Goal: Transaction & Acquisition: Purchase product/service

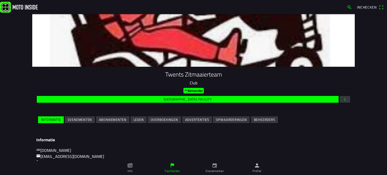
click at [213, 168] on icon "calendar" at bounding box center [215, 166] width 6 height 6
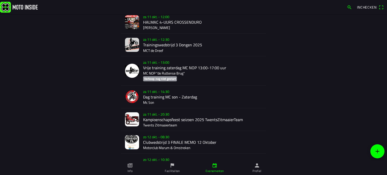
scroll to position [1012, 0]
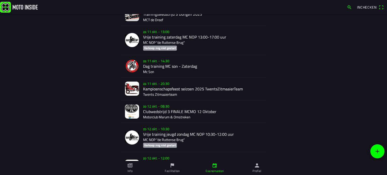
click at [158, 87] on div "[DATE] 20:30 Kampioenschapsfeest seizoen 2025 TwentsZitmaaierTeam Twents Zitmaa…" at bounding box center [202, 89] width 119 height 22
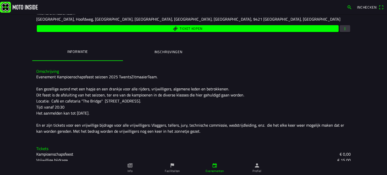
scroll to position [100, 0]
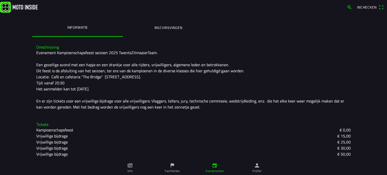
click at [166, 26] on ion-label "Inschrijvingen" at bounding box center [168, 28] width 28 height 6
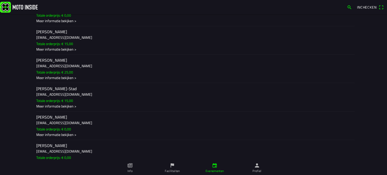
scroll to position [347, 0]
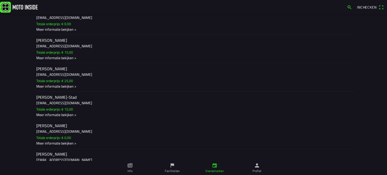
click at [57, 71] on h2 "[PERSON_NAME]" at bounding box center [193, 68] width 314 height 5
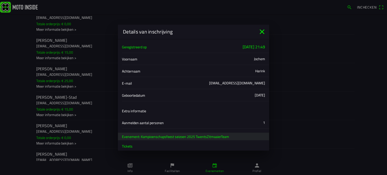
click at [259, 31] on icon "close" at bounding box center [262, 32] width 8 height 8
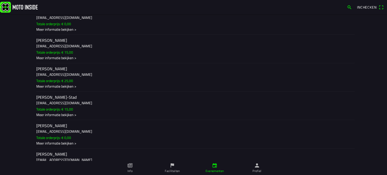
click at [56, 52] on ion-label "[PERSON_NAME] [PERSON_NAME][EMAIL_ADDRESS][DOMAIN_NAME] Totale orderprijs: € 15…" at bounding box center [193, 48] width 314 height 23
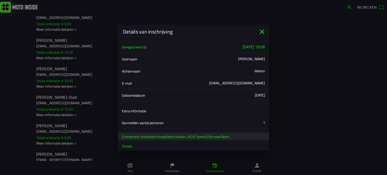
drag, startPoint x: 257, startPoint y: 29, endPoint x: 135, endPoint y: 28, distance: 121.8
click at [255, 27] on div "Details van inschrijving" at bounding box center [193, 32] width 151 height 14
drag, startPoint x: 261, startPoint y: 30, endPoint x: 103, endPoint y: 22, distance: 158.8
click at [261, 30] on icon "close" at bounding box center [262, 32] width 8 height 8
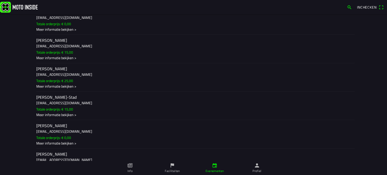
click at [47, 14] on h2 "[PERSON_NAME]" at bounding box center [193, 11] width 314 height 5
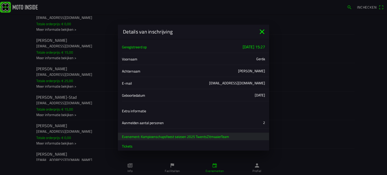
click at [261, 28] on icon "close" at bounding box center [262, 32] width 8 height 8
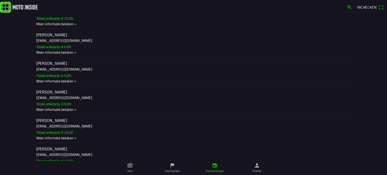
scroll to position [146, 0]
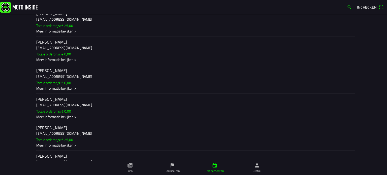
click at [57, 42] on h2 "[PERSON_NAME]" at bounding box center [193, 42] width 314 height 5
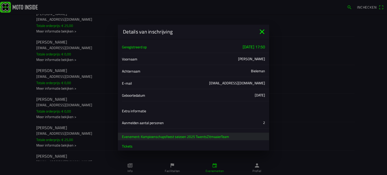
click at [261, 29] on icon "close" at bounding box center [262, 32] width 8 height 8
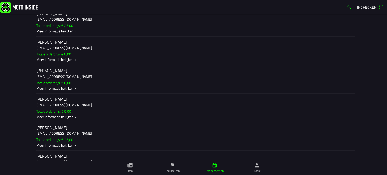
click at [51, 76] on h3 "[EMAIL_ADDRESS][DOMAIN_NAME]" at bounding box center [193, 75] width 314 height 5
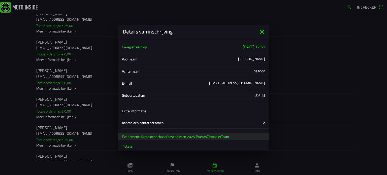
click at [260, 31] on icon "close" at bounding box center [262, 32] width 8 height 8
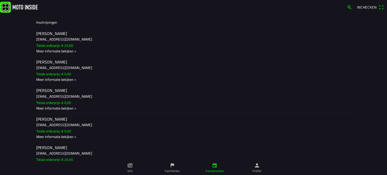
scroll to position [95, 0]
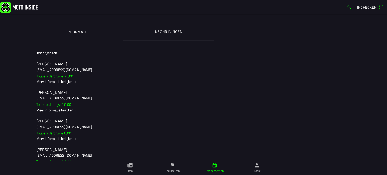
click at [57, 67] on h3 "[EMAIL_ADDRESS][DOMAIN_NAME]" at bounding box center [193, 69] width 314 height 5
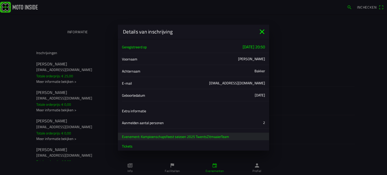
click at [261, 29] on icon "close" at bounding box center [262, 32] width 8 height 8
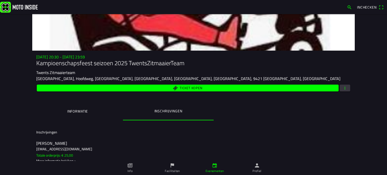
scroll to position [25, 0]
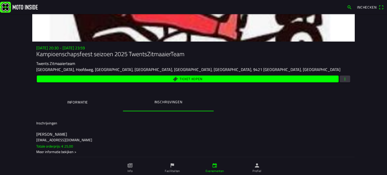
click at [188, 76] on span "Ticket kopen" at bounding box center [188, 78] width 296 height 7
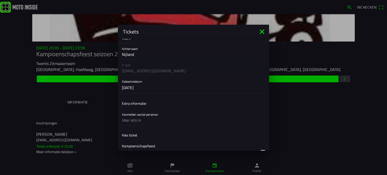
scroll to position [50, 0]
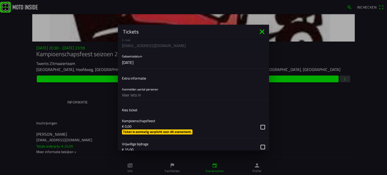
click at [143, 95] on input "text" at bounding box center [193, 95] width 143 height 10
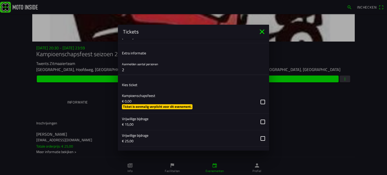
type input "2"
click at [260, 102] on button "button" at bounding box center [195, 101] width 147 height 23
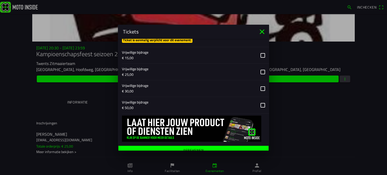
scroll to position [147, 0]
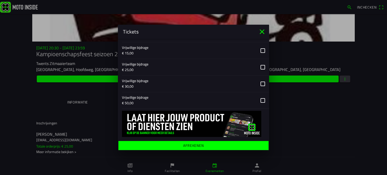
click at [193, 142] on span "Afrekenen" at bounding box center [193, 145] width 142 height 9
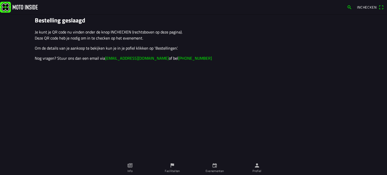
click at [295, 100] on main "Bestelling geslaagd Je kunt je QR code nu vinden onder de knop INCHECKEN (recht…" at bounding box center [193, 94] width 387 height 161
click at [215, 164] on icon "calendar" at bounding box center [214, 165] width 4 height 4
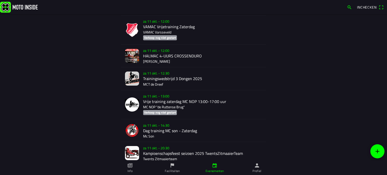
scroll to position [956, 0]
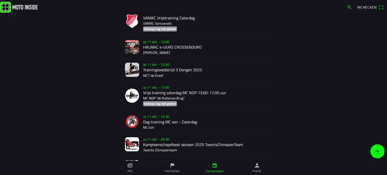
click at [158, 139] on div "[DATE] 20:30 Kampioenschapsfeest seizoen 2025 TwentsZitmaaierTeam Twents Zitmaa…" at bounding box center [202, 144] width 119 height 22
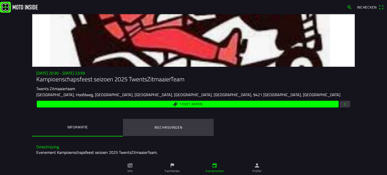
drag, startPoint x: 159, startPoint y: 126, endPoint x: 172, endPoint y: 138, distance: 18.0
click at [158, 126] on ion-label "Inschrijvingen" at bounding box center [168, 128] width 28 height 6
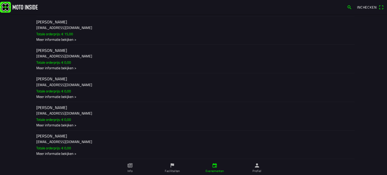
scroll to position [602, 0]
click at [46, 135] on h2 "[PERSON_NAME]" at bounding box center [193, 136] width 314 height 5
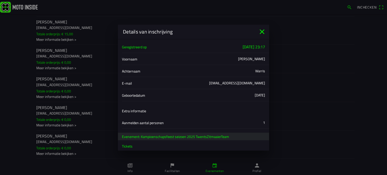
click at [261, 28] on icon "close" at bounding box center [262, 32] width 8 height 8
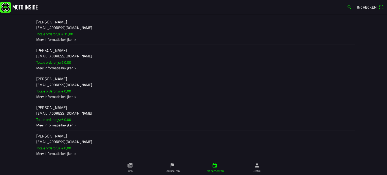
click at [49, 113] on h3 "[EMAIL_ADDRESS][DOMAIN_NAME]" at bounding box center [193, 112] width 314 height 5
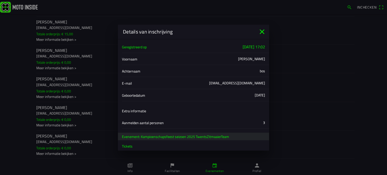
click at [260, 30] on icon "close" at bounding box center [261, 31] width 5 height 5
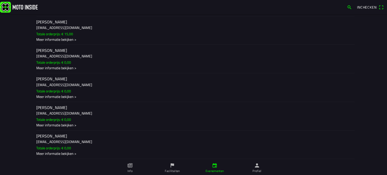
click at [45, 87] on ion-label "[PERSON_NAME] [EMAIL_ADDRESS][DOMAIN_NAME] Totale orderprijs: € 0,00 Meer infor…" at bounding box center [193, 87] width 314 height 23
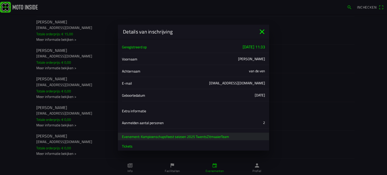
click at [263, 29] on icon "close" at bounding box center [262, 32] width 8 height 8
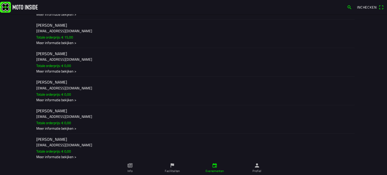
scroll to position [577, 0]
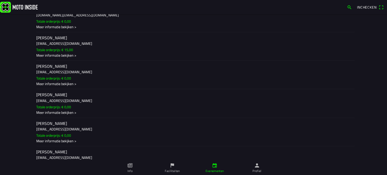
click at [47, 46] on h3 "[EMAIL_ADDRESS][DOMAIN_NAME]" at bounding box center [193, 43] width 314 height 5
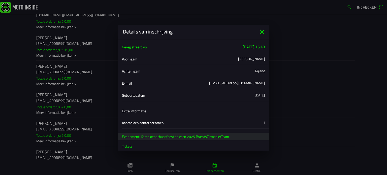
click at [261, 31] on icon "close" at bounding box center [261, 31] width 5 height 5
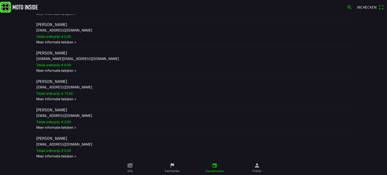
scroll to position [527, 0]
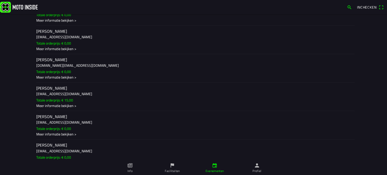
click at [44, 68] on h3 "[DOMAIN_NAME][EMAIL_ADDRESS][DOMAIN_NAME]" at bounding box center [193, 65] width 314 height 5
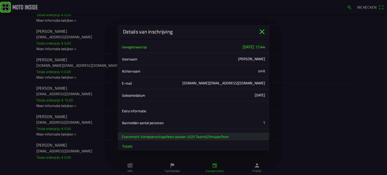
click at [263, 28] on icon "close" at bounding box center [262, 32] width 8 height 8
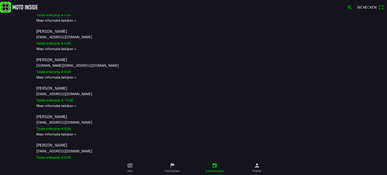
click at [49, 40] on h3 "[EMAIL_ADDRESS][DOMAIN_NAME]" at bounding box center [193, 36] width 314 height 5
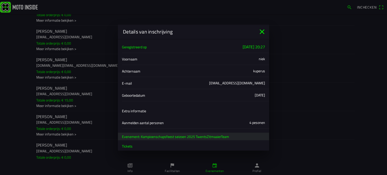
click at [260, 30] on icon "close" at bounding box center [261, 31] width 5 height 5
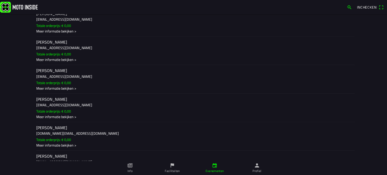
scroll to position [451, 0]
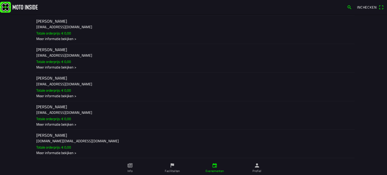
click at [45, 86] on h3 "[EMAIL_ADDRESS][DOMAIN_NAME]" at bounding box center [193, 83] width 314 height 5
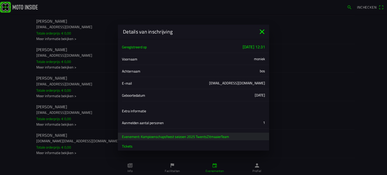
click at [262, 30] on icon "close" at bounding box center [262, 32] width 8 height 8
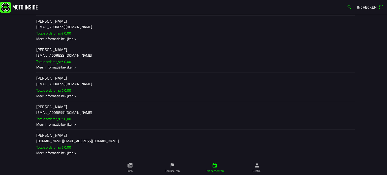
click at [54, 58] on h3 "[EMAIL_ADDRESS][DOMAIN_NAME]" at bounding box center [193, 55] width 314 height 5
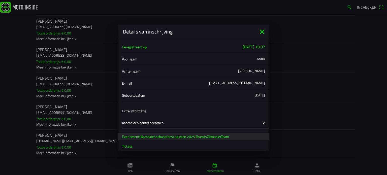
click at [263, 28] on icon "close" at bounding box center [262, 32] width 8 height 8
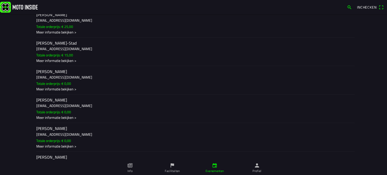
scroll to position [376, 0]
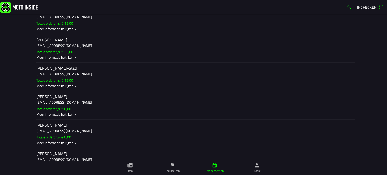
click at [44, 76] on h3 "[EMAIL_ADDRESS][DOMAIN_NAME]" at bounding box center [193, 73] width 314 height 5
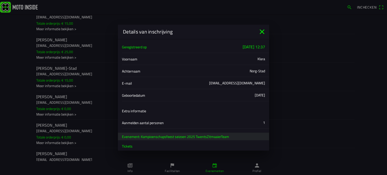
click at [262, 29] on icon "close" at bounding box center [262, 32] width 8 height 8
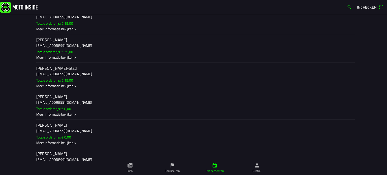
click at [48, 48] on h3 "[EMAIL_ADDRESS][DOMAIN_NAME]" at bounding box center [193, 45] width 314 height 5
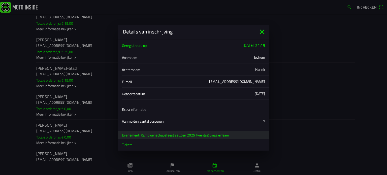
scroll to position [0, 0]
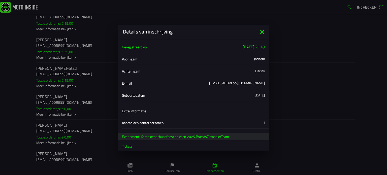
click at [260, 29] on icon "close" at bounding box center [262, 32] width 8 height 8
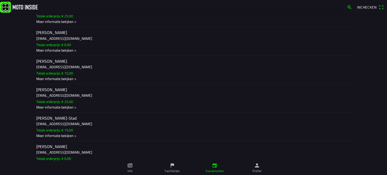
scroll to position [326, 0]
click at [44, 63] on h2 "[PERSON_NAME]" at bounding box center [193, 61] width 314 height 5
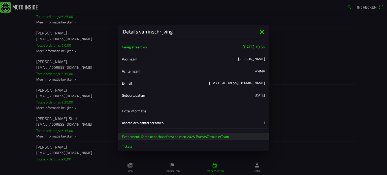
drag, startPoint x: 261, startPoint y: 28, endPoint x: 142, endPoint y: 54, distance: 121.6
click at [258, 29] on icon "close" at bounding box center [262, 32] width 8 height 8
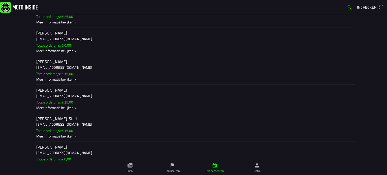
click at [44, 41] on h3 "[EMAIL_ADDRESS][DOMAIN_NAME]" at bounding box center [193, 38] width 314 height 5
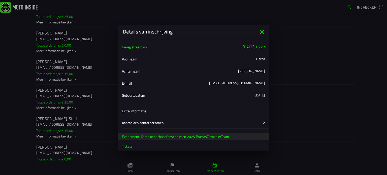
click at [261, 30] on icon "close" at bounding box center [262, 32] width 8 height 8
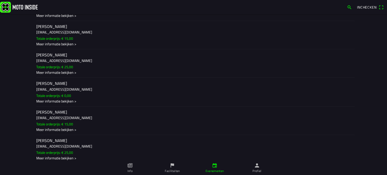
scroll to position [250, 0]
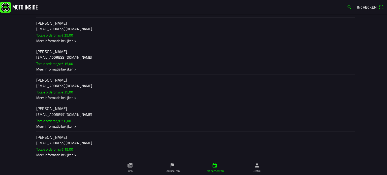
click at [42, 83] on h2 "[PERSON_NAME]" at bounding box center [193, 80] width 314 height 5
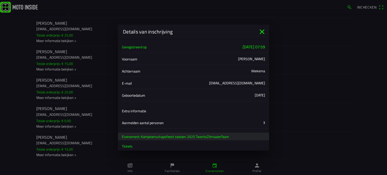
drag, startPoint x: 260, startPoint y: 29, endPoint x: 175, endPoint y: 32, distance: 85.8
click at [260, 29] on icon "close" at bounding box center [262, 32] width 8 height 8
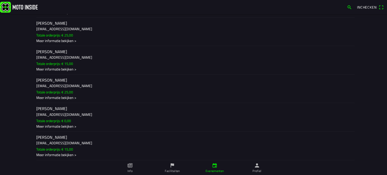
click at [49, 54] on h2 "[PERSON_NAME]" at bounding box center [193, 51] width 314 height 5
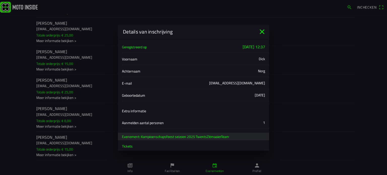
click at [260, 29] on icon "close" at bounding box center [262, 32] width 8 height 8
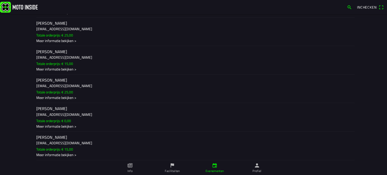
scroll to position [200, 0]
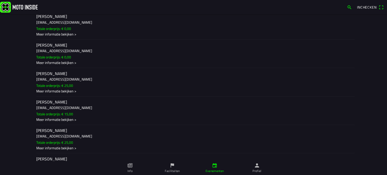
click at [43, 79] on h3 "[EMAIL_ADDRESS][DOMAIN_NAME]" at bounding box center [193, 78] width 314 height 5
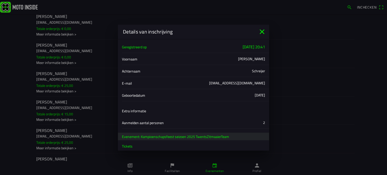
click at [260, 28] on icon "close" at bounding box center [262, 32] width 8 height 8
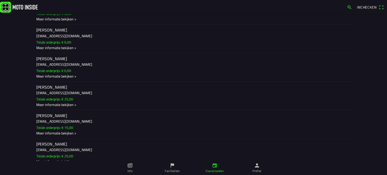
scroll to position [175, 0]
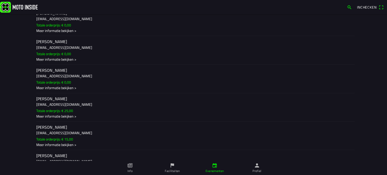
click at [43, 71] on h2 "[PERSON_NAME]" at bounding box center [193, 70] width 314 height 5
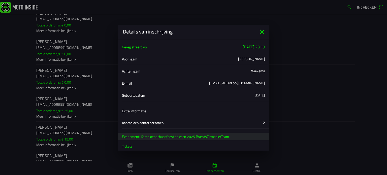
drag, startPoint x: 262, startPoint y: 29, endPoint x: 150, endPoint y: 37, distance: 112.5
click at [261, 28] on icon "close" at bounding box center [262, 32] width 8 height 8
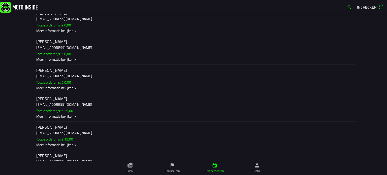
click at [48, 44] on h2 "[PERSON_NAME]" at bounding box center [193, 41] width 314 height 5
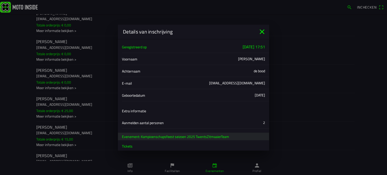
click at [260, 28] on icon "close" at bounding box center [262, 32] width 8 height 8
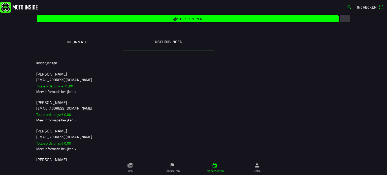
scroll to position [74, 0]
